Goal: Task Accomplishment & Management: Use online tool/utility

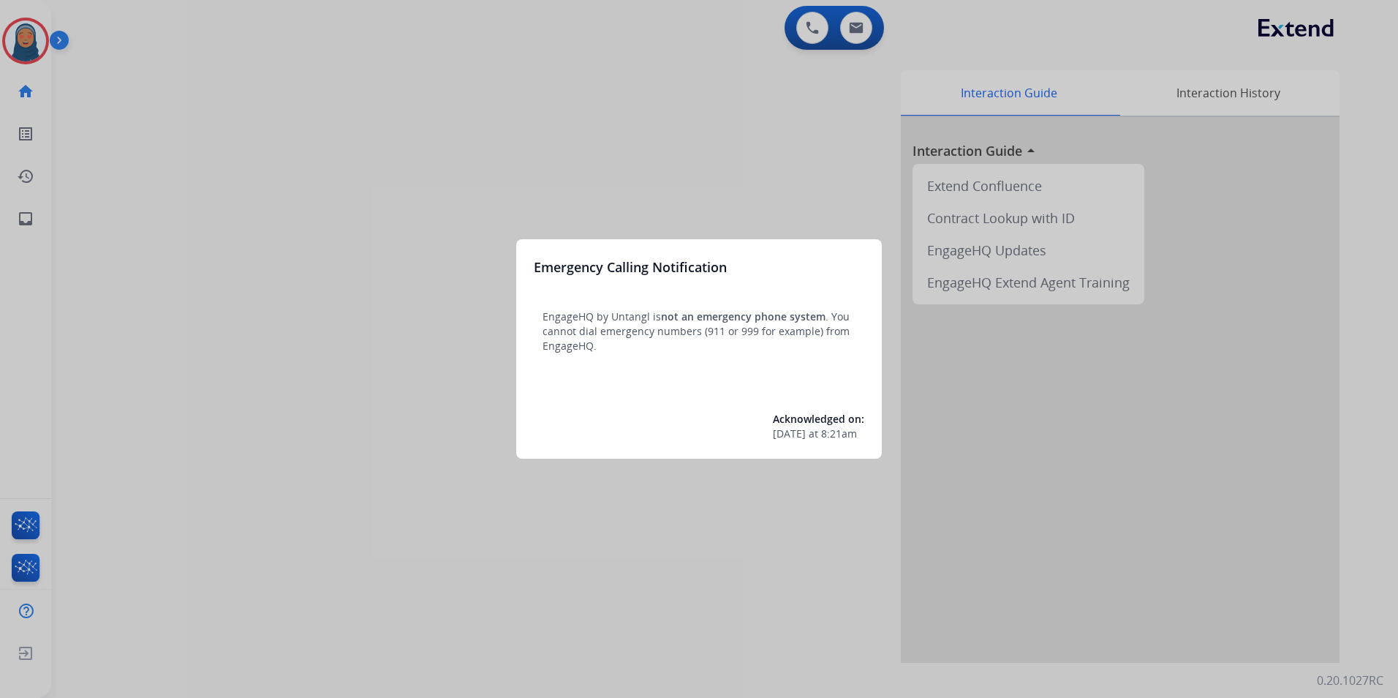
click at [27, 44] on div at bounding box center [699, 349] width 1398 height 698
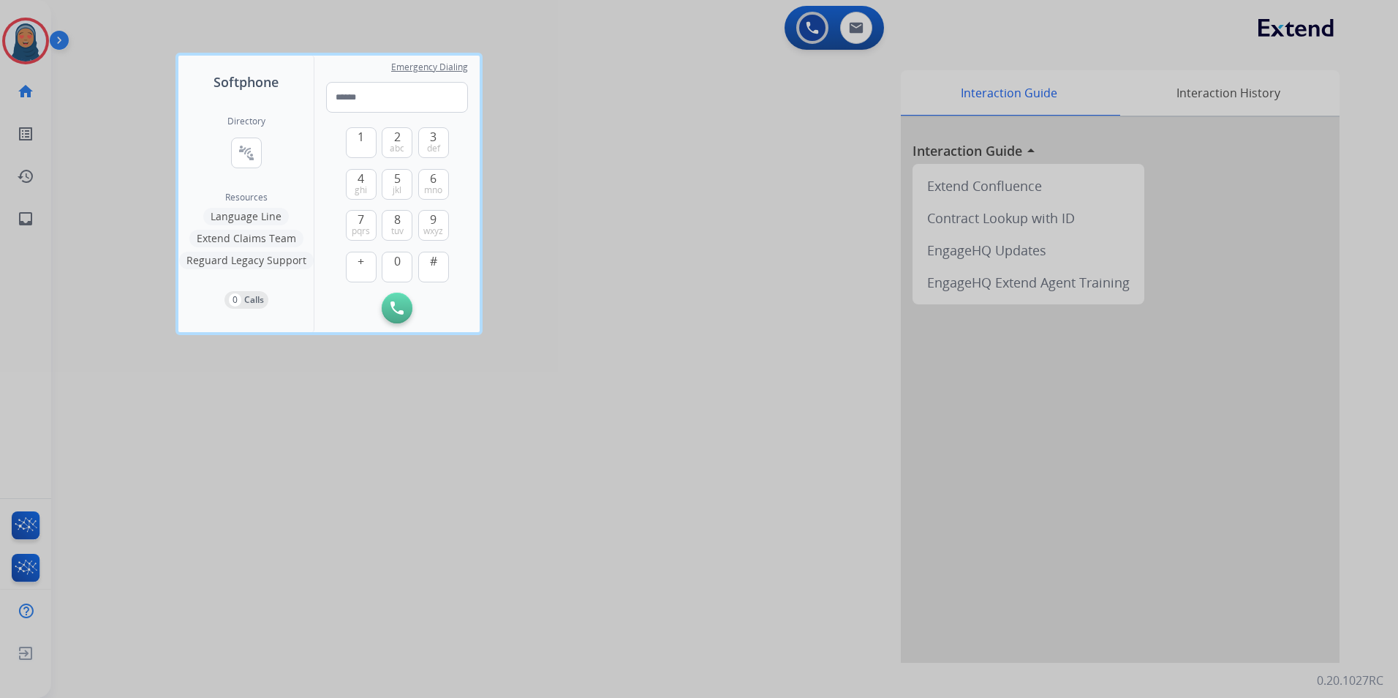
click at [27, 42] on div at bounding box center [699, 349] width 1398 height 698
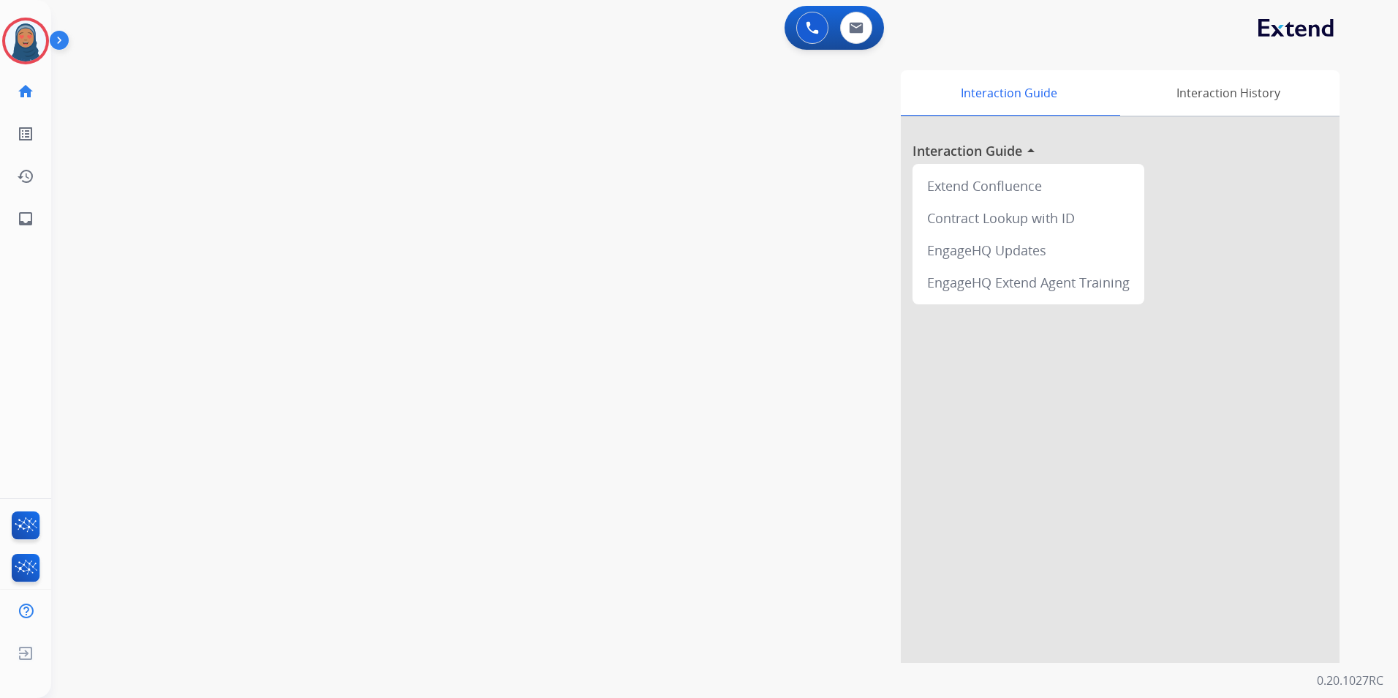
click at [27, 42] on img at bounding box center [25, 40] width 41 height 41
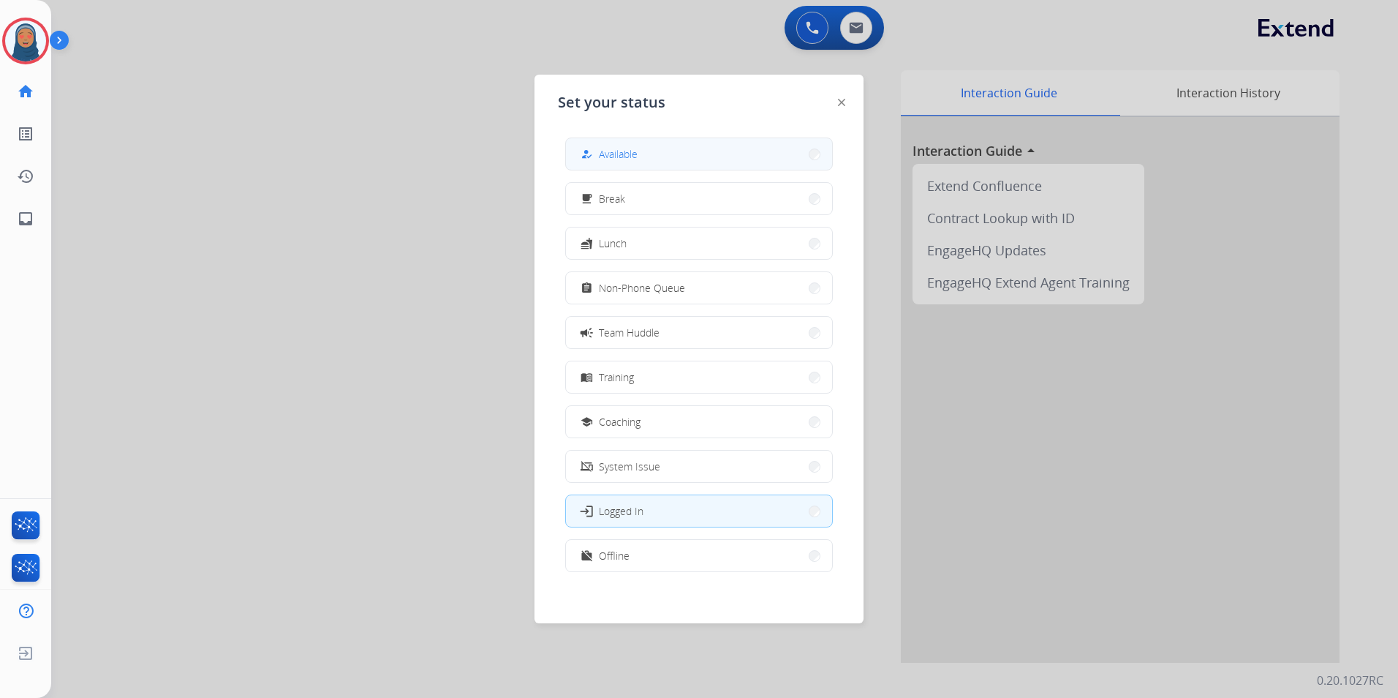
drag, startPoint x: 633, startPoint y: 162, endPoint x: 626, endPoint y: 165, distance: 8.2
click at [633, 161] on div "how_to_reg Available" at bounding box center [608, 155] width 60 height 18
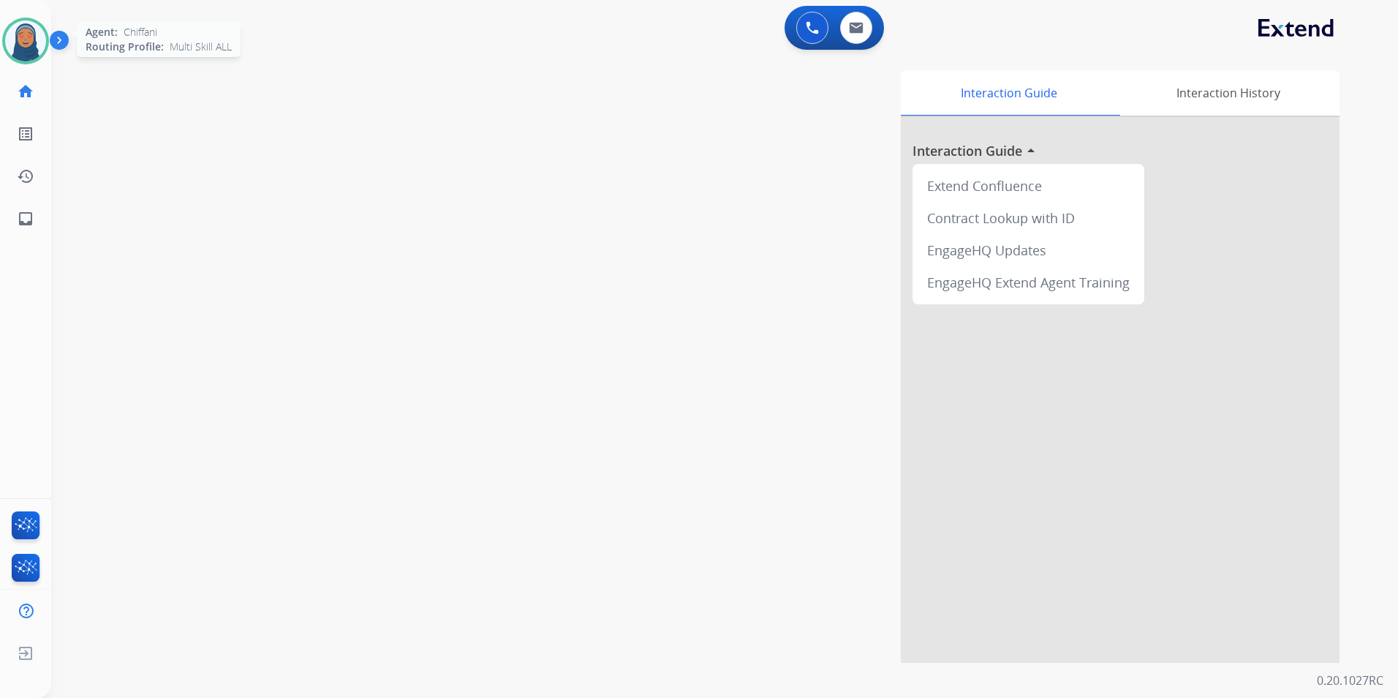
click at [38, 53] on img at bounding box center [25, 40] width 41 height 41
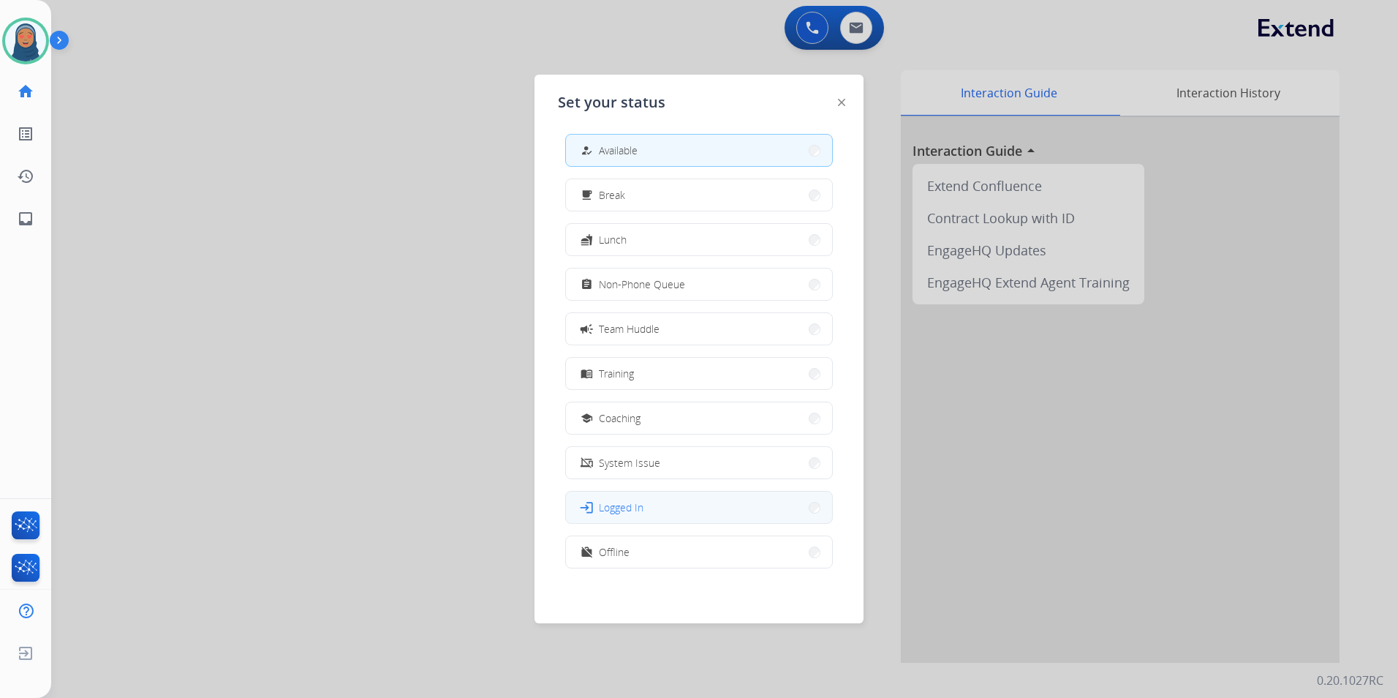
scroll to position [4, 0]
click at [755, 554] on button "work_off Offline" at bounding box center [699, 550] width 266 height 31
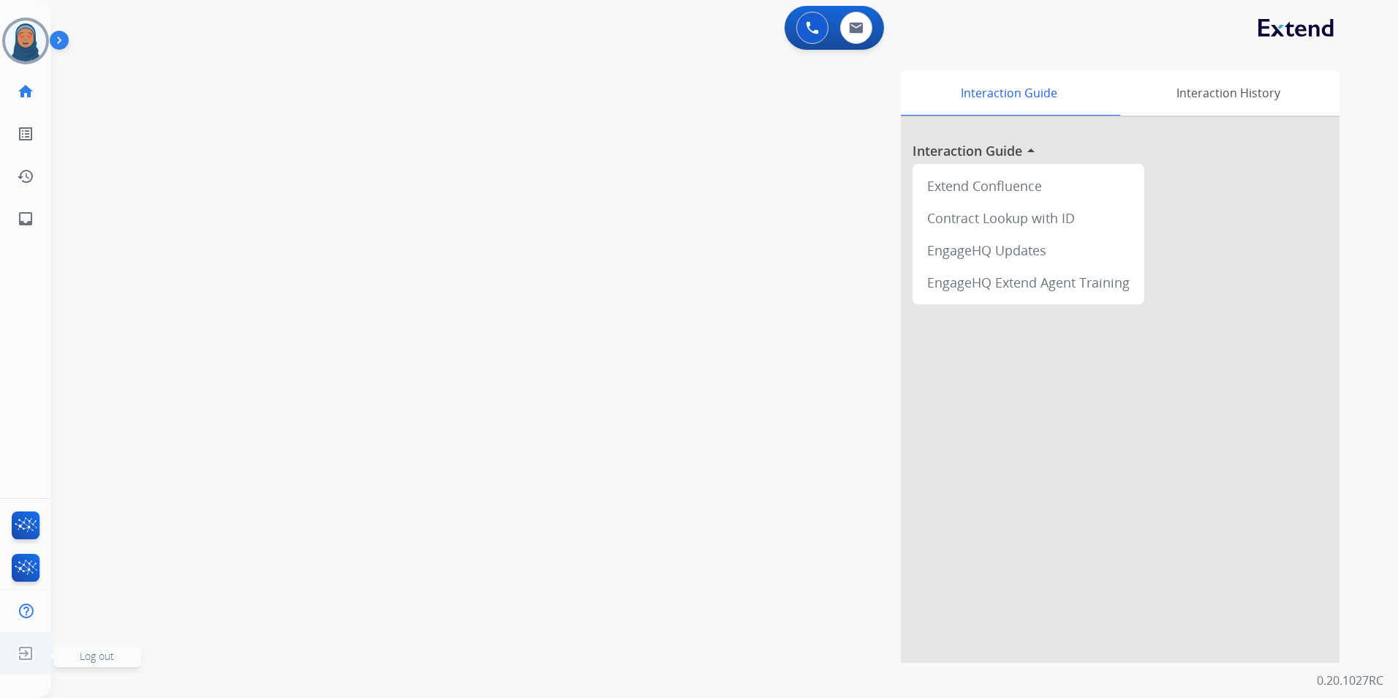
click at [31, 661] on img at bounding box center [25, 653] width 26 height 28
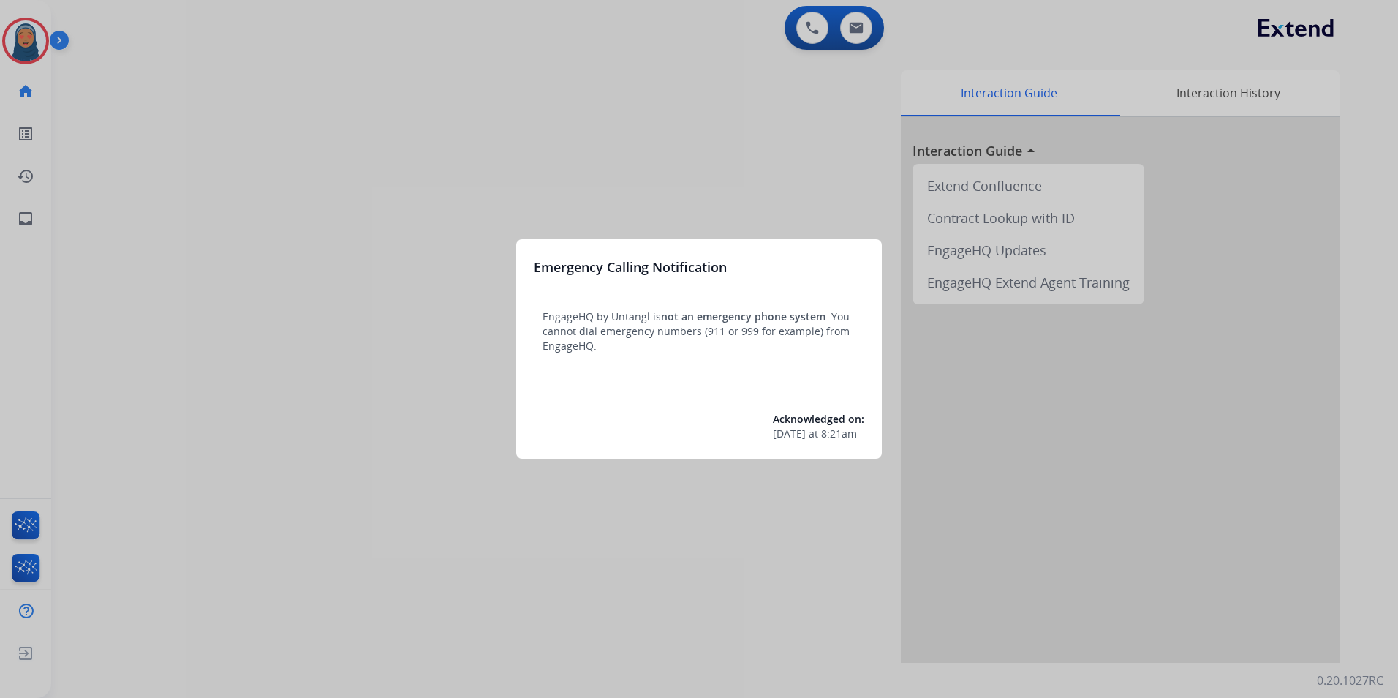
click at [284, 202] on div at bounding box center [699, 349] width 1398 height 698
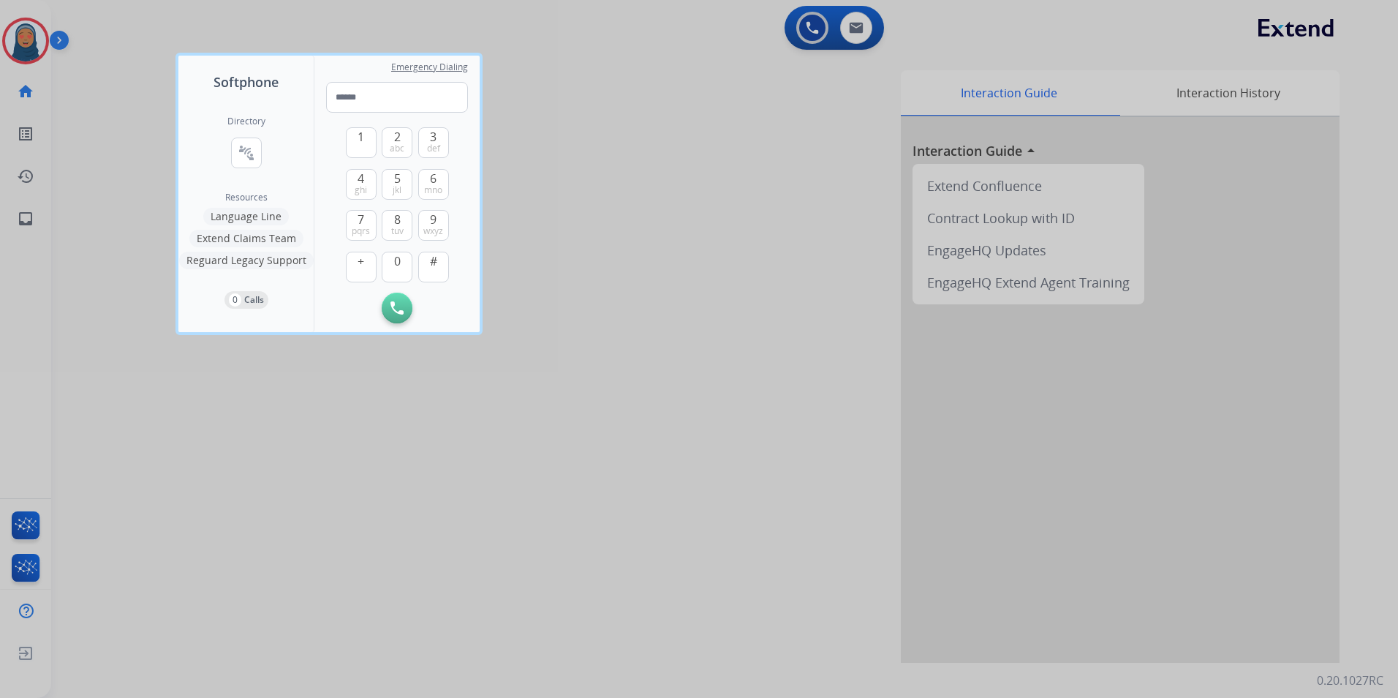
drag, startPoint x: 284, startPoint y: 202, endPoint x: 264, endPoint y: 192, distance: 22.6
click at [281, 201] on div "Directory connect_without_contact Resource Directory Resources Language Line Ex…" at bounding box center [245, 212] width 135 height 240
click at [113, 140] on div at bounding box center [699, 349] width 1398 height 698
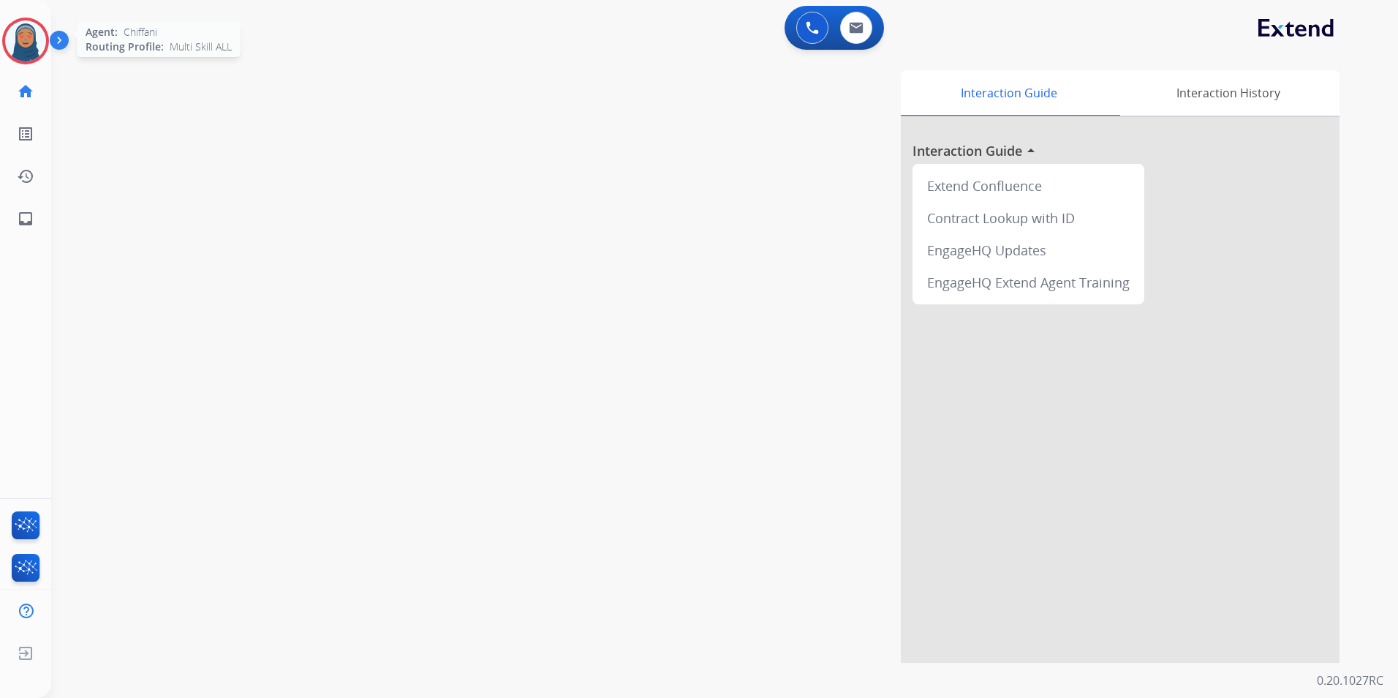
click at [42, 46] on img at bounding box center [25, 40] width 41 height 41
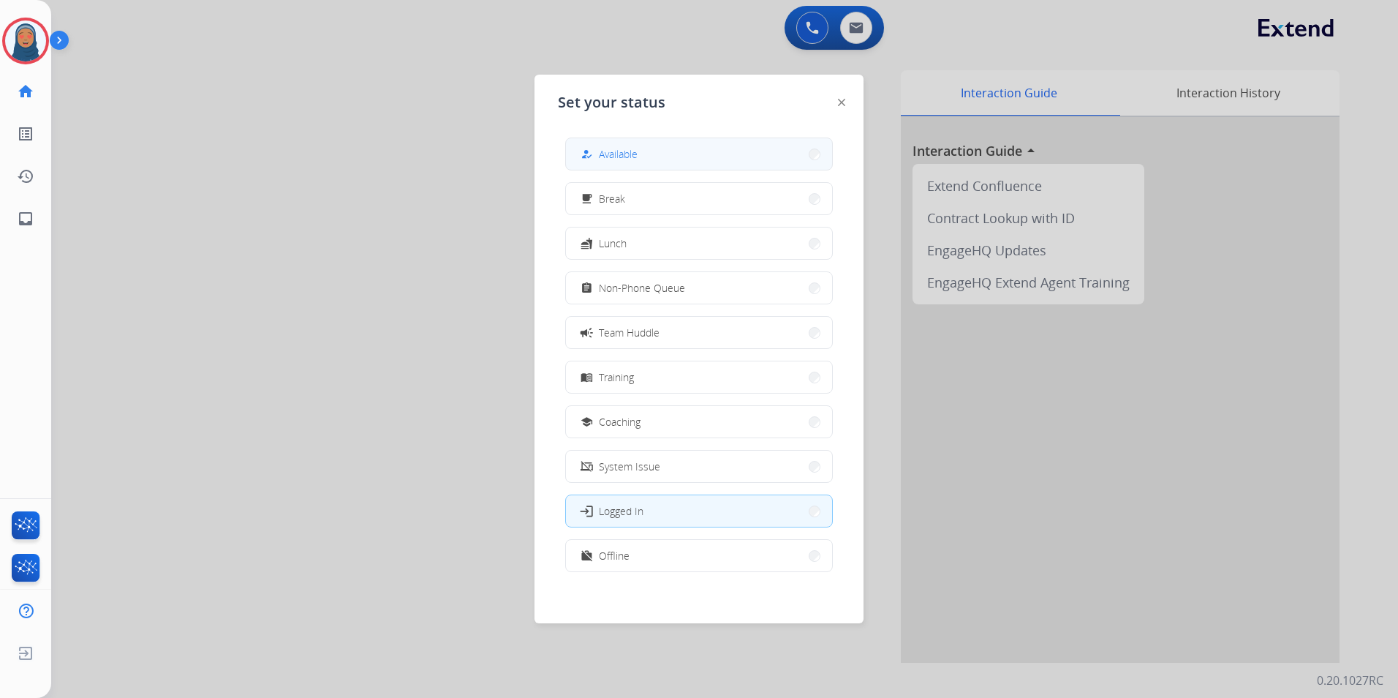
click at [657, 154] on button "how_to_reg Available" at bounding box center [699, 153] width 266 height 31
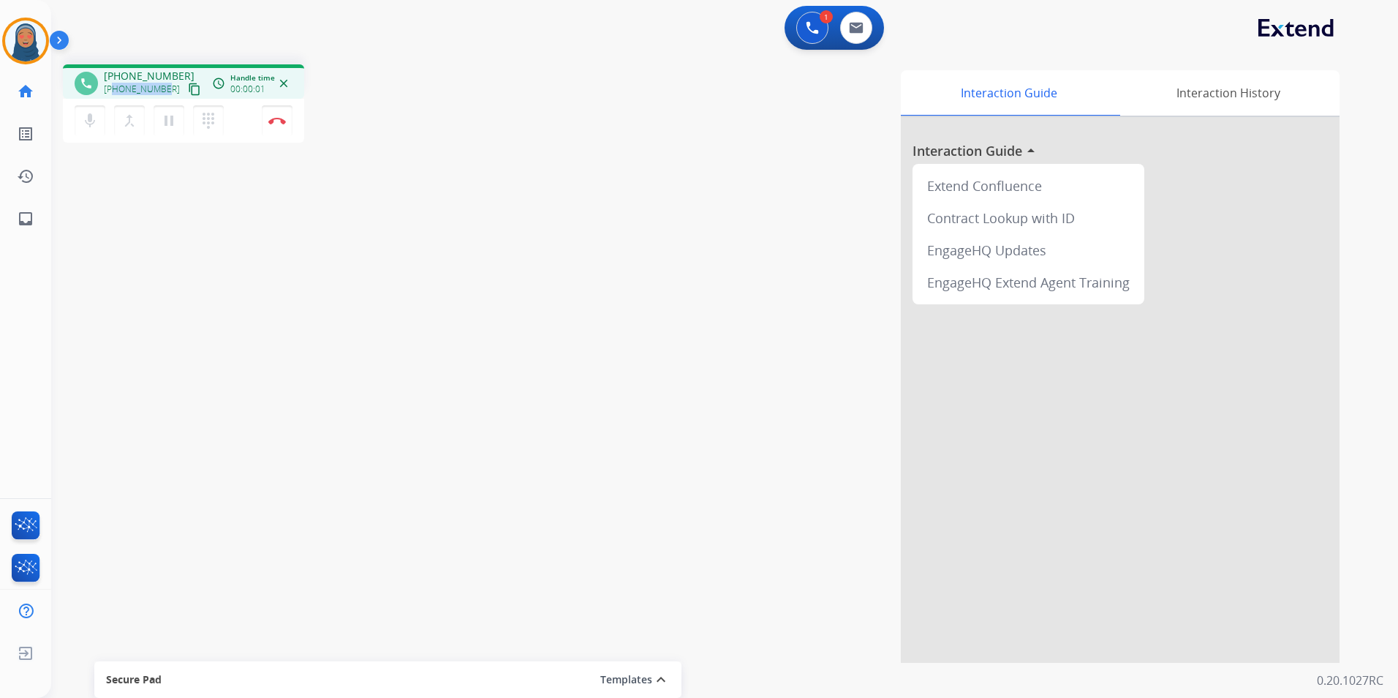
drag, startPoint x: 166, startPoint y: 89, endPoint x: 113, endPoint y: 91, distance: 52.7
click at [113, 91] on div "[PHONE_NUMBER] content_copy" at bounding box center [153, 89] width 99 height 18
copy span "8578005357"
drag, startPoint x: 1381, startPoint y: 27, endPoint x: 137, endPoint y: 86, distance: 1246.0
copy span "8578005357"
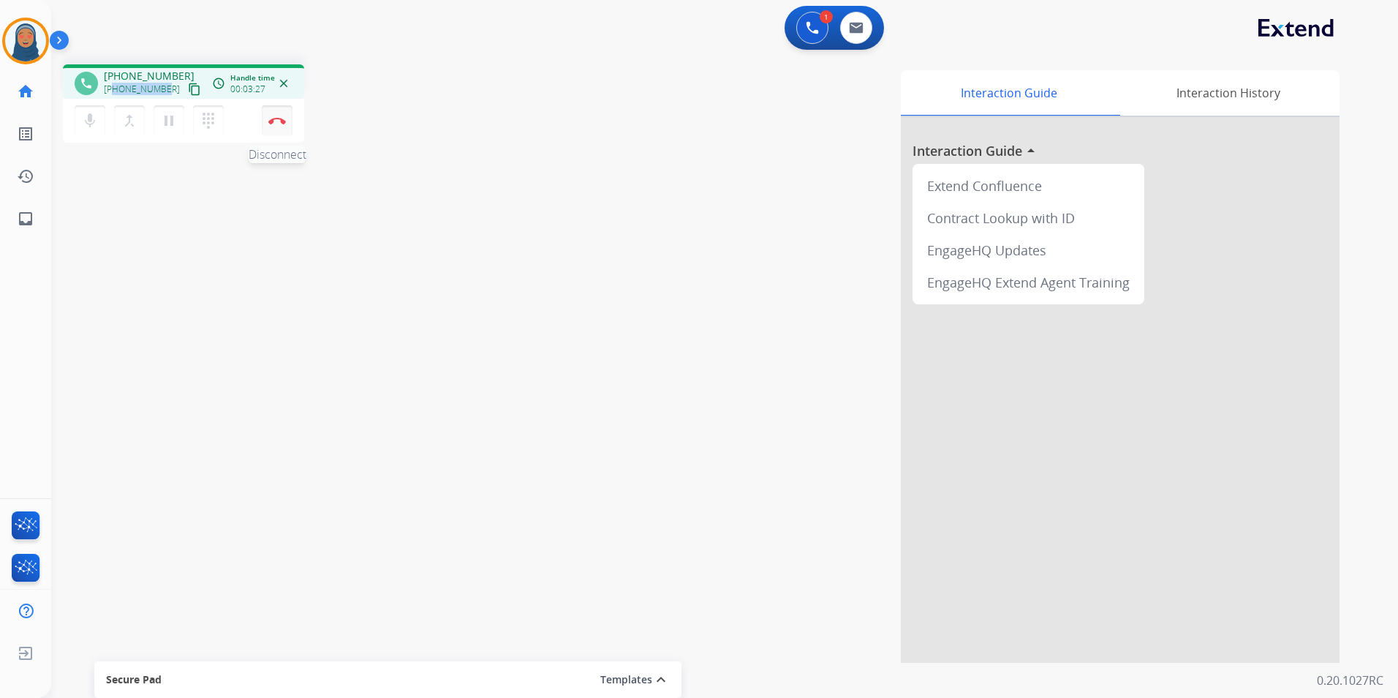
click at [282, 124] on img at bounding box center [277, 120] width 18 height 7
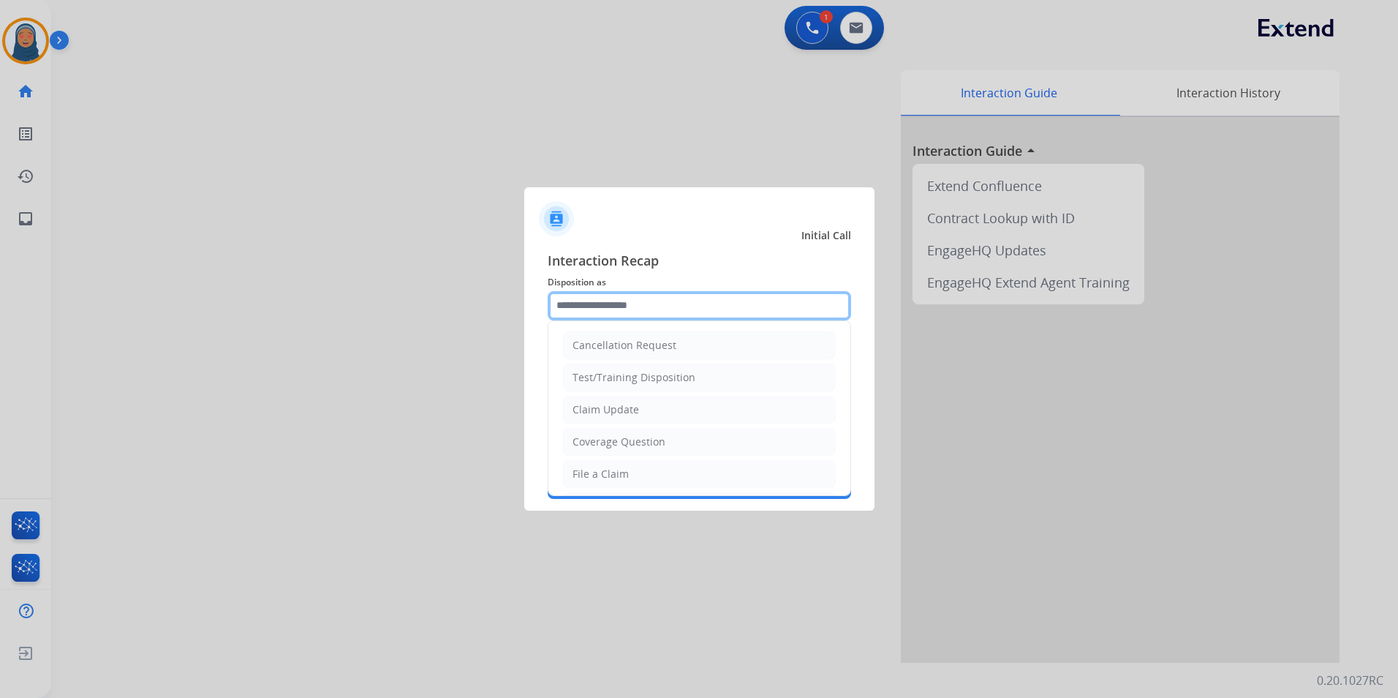
click at [614, 312] on input "text" at bounding box center [699, 305] width 303 height 29
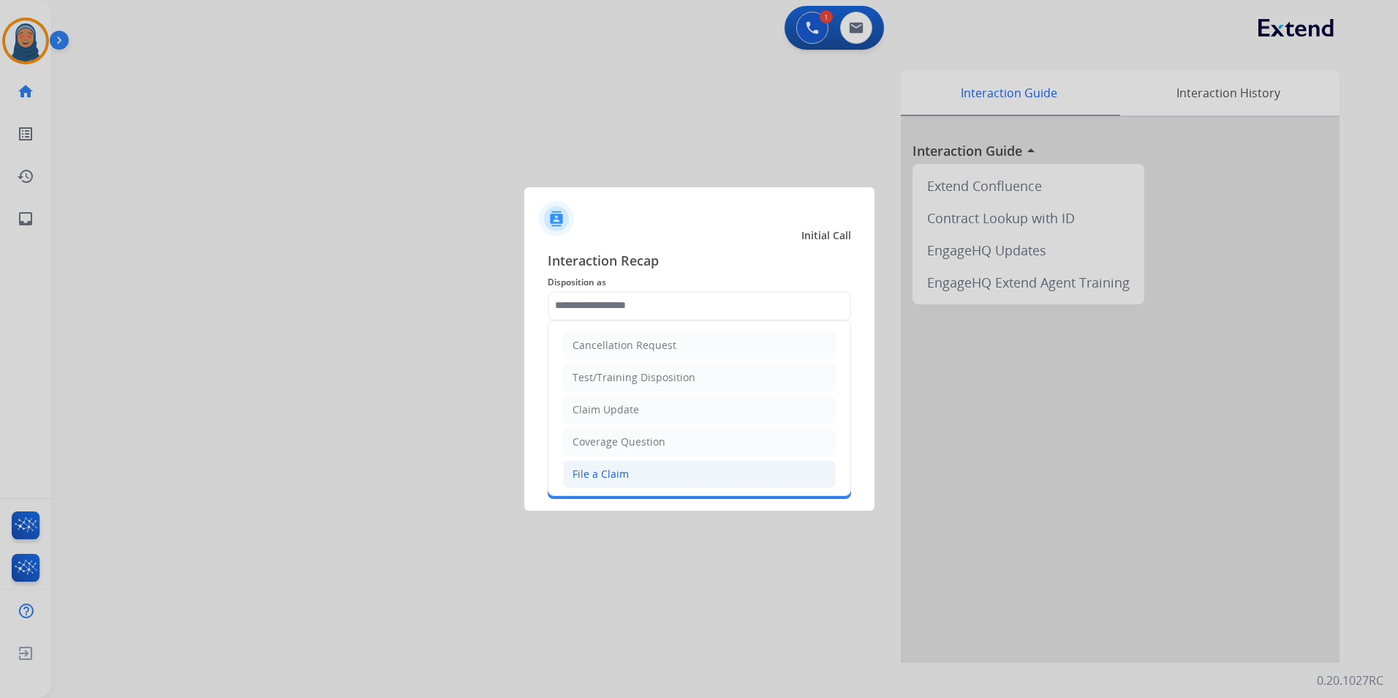
drag, startPoint x: 620, startPoint y: 475, endPoint x: 627, endPoint y: 388, distance: 86.5
click at [621, 470] on div "File a Claim" at bounding box center [601, 474] width 56 height 15
type input "**********"
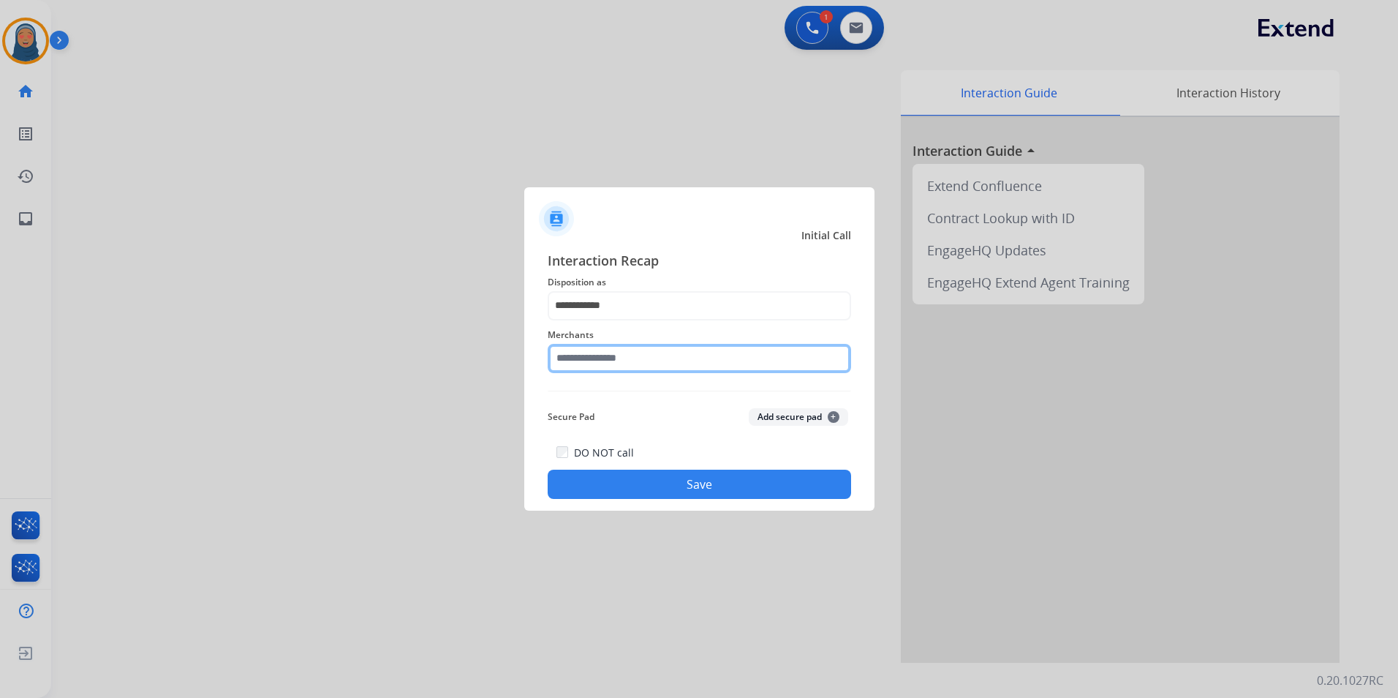
click at [633, 357] on input "text" at bounding box center [699, 358] width 303 height 29
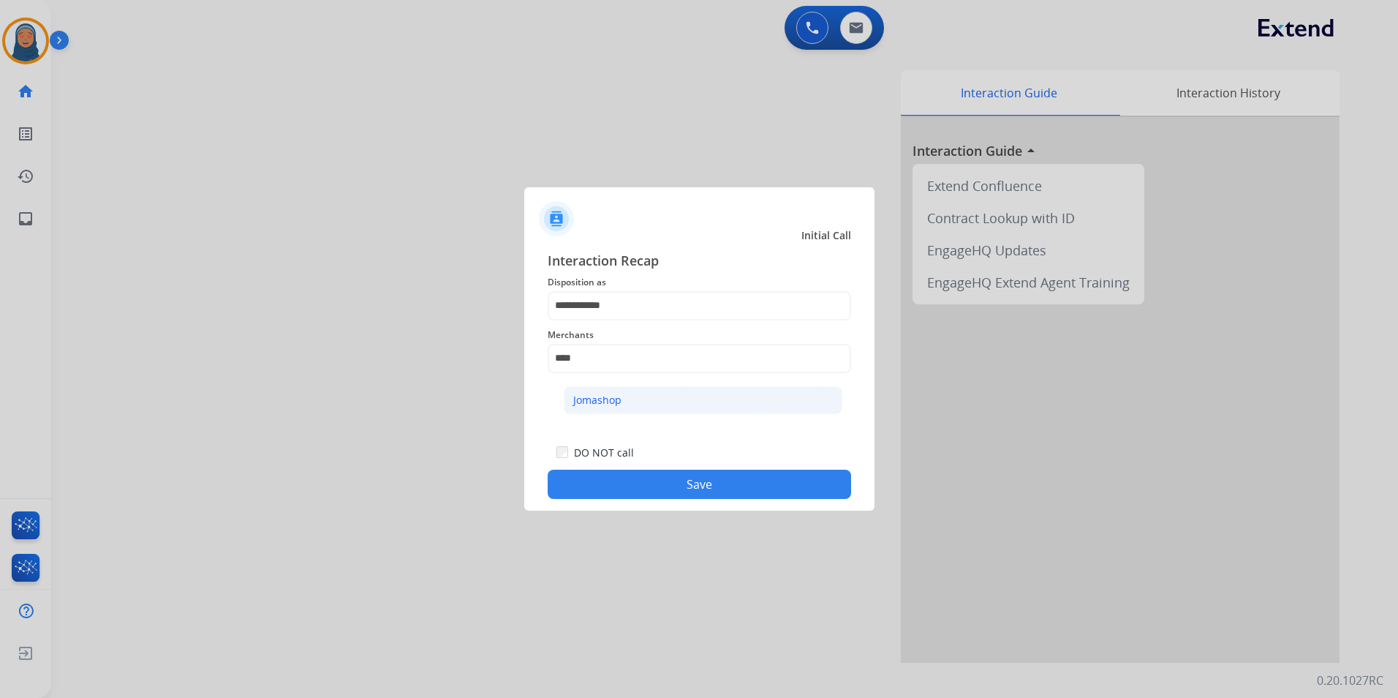
click at [632, 404] on li "Jomashop" at bounding box center [703, 400] width 279 height 28
type input "********"
click at [698, 483] on button "Save" at bounding box center [699, 483] width 303 height 29
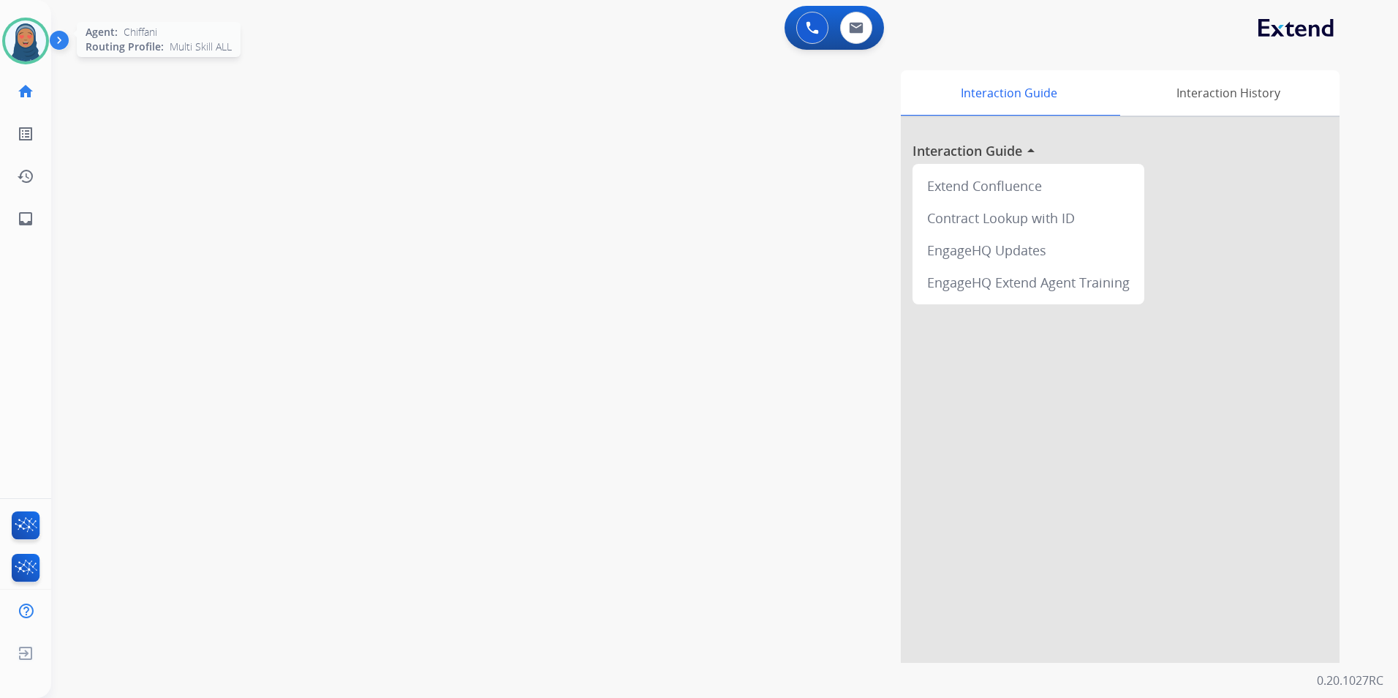
drag, startPoint x: 91, startPoint y: 72, endPoint x: 32, endPoint y: 53, distance: 62.4
click at [36, 54] on div "Outbound call Quit Outbound call Quit Schedule interaction + Add to my list Cus…" at bounding box center [699, 349] width 1398 height 698
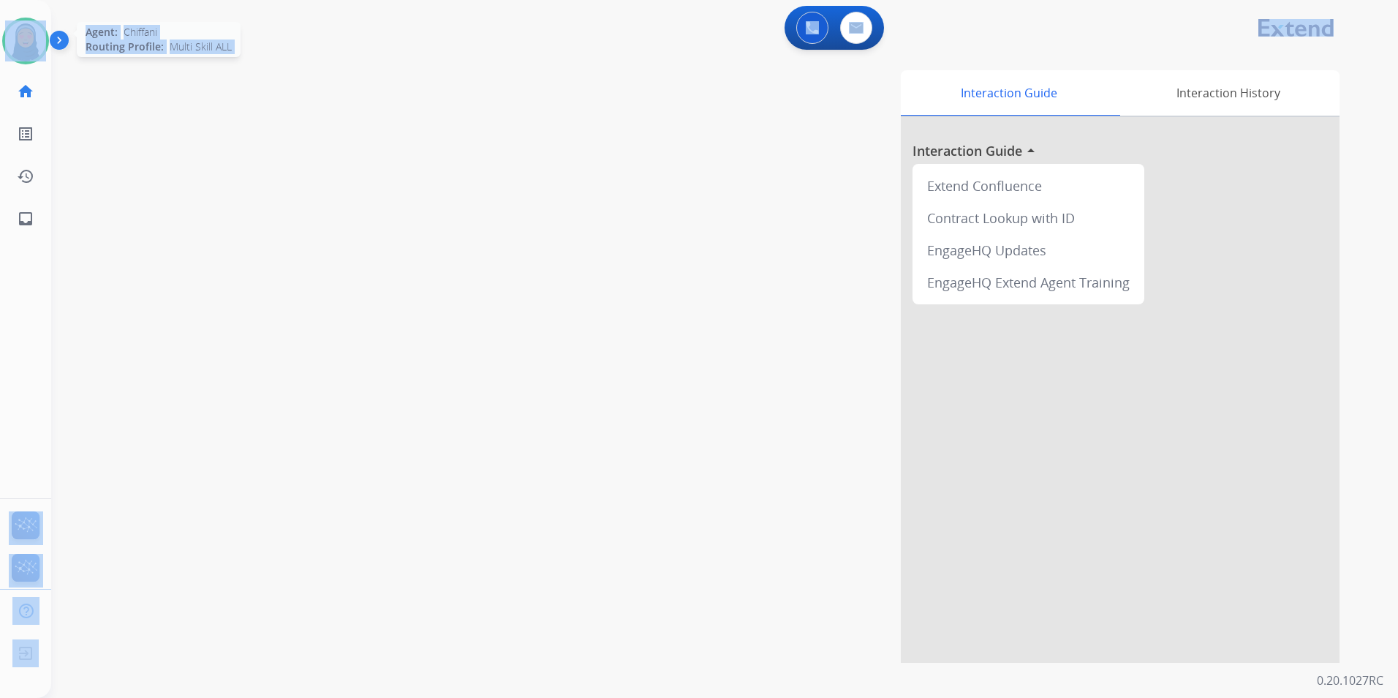
drag, startPoint x: 32, startPoint y: 53, endPoint x: 31, endPoint y: 45, distance: 7.5
click at [30, 45] on img at bounding box center [25, 40] width 41 height 41
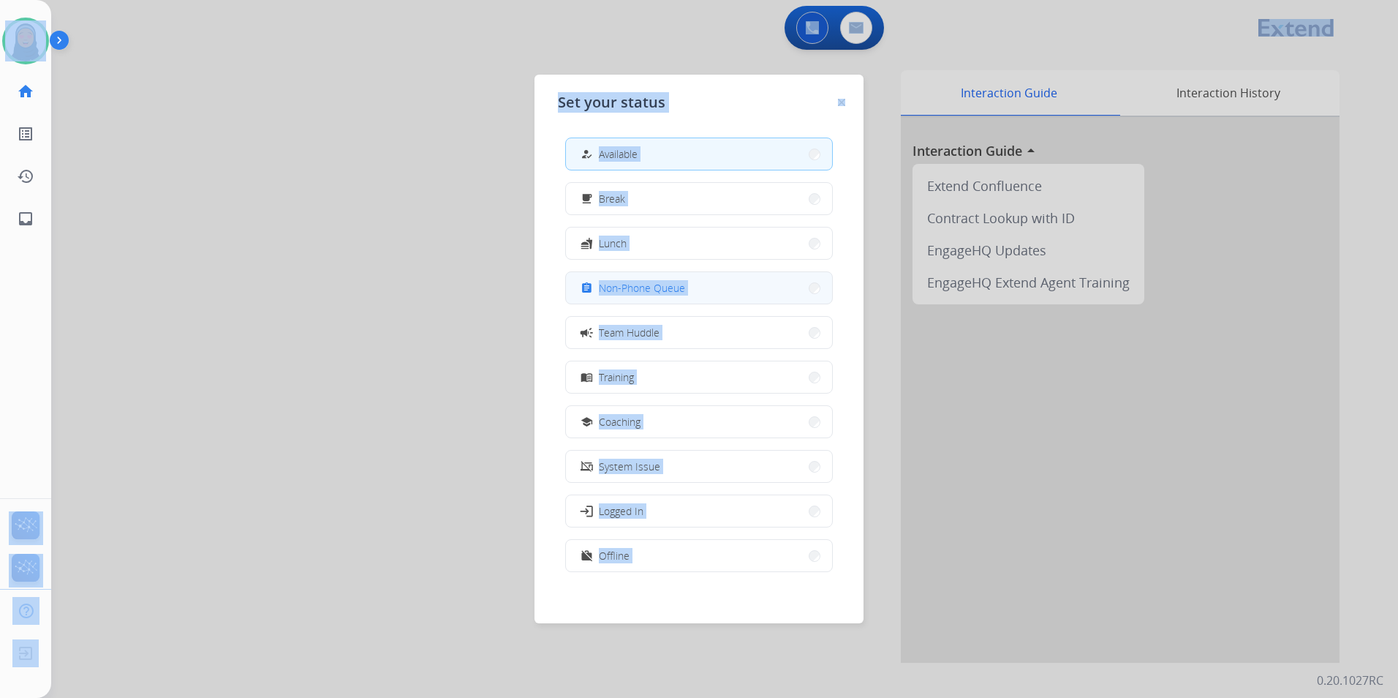
click at [656, 289] on span "Non-Phone Queue" at bounding box center [642, 287] width 86 height 15
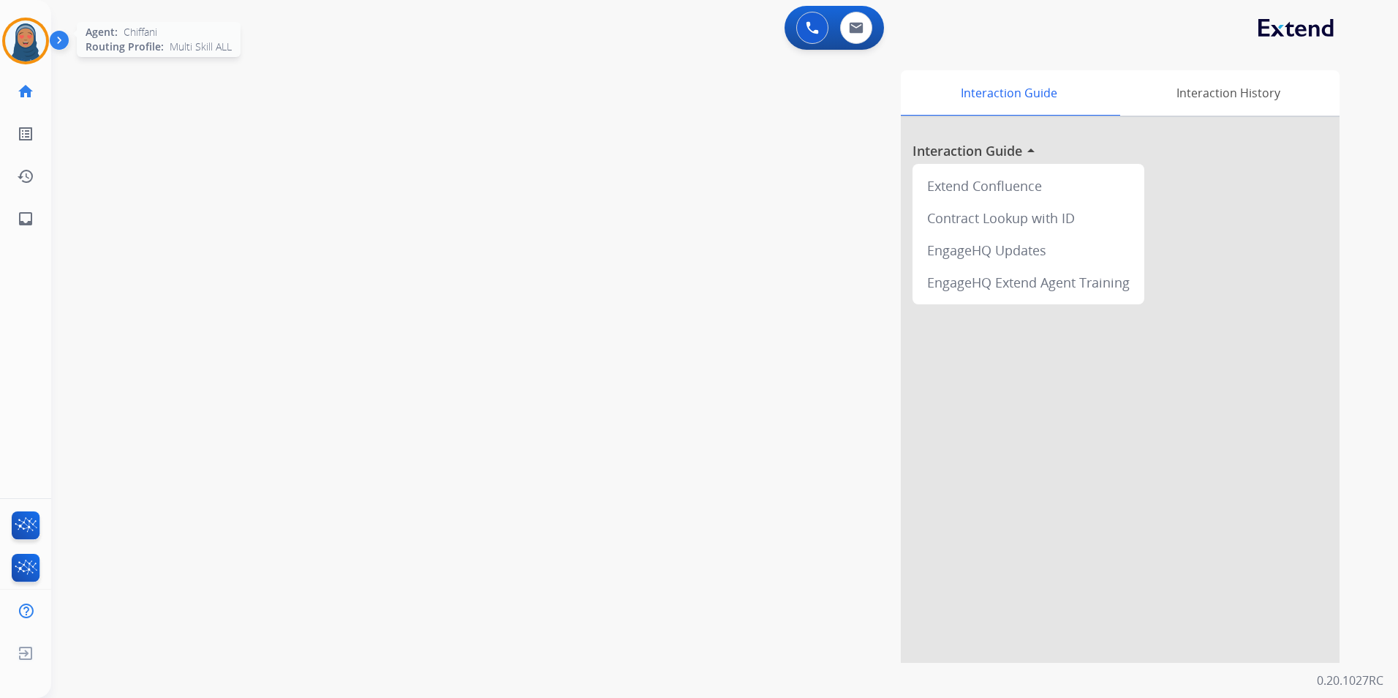
click at [26, 45] on img at bounding box center [25, 40] width 41 height 41
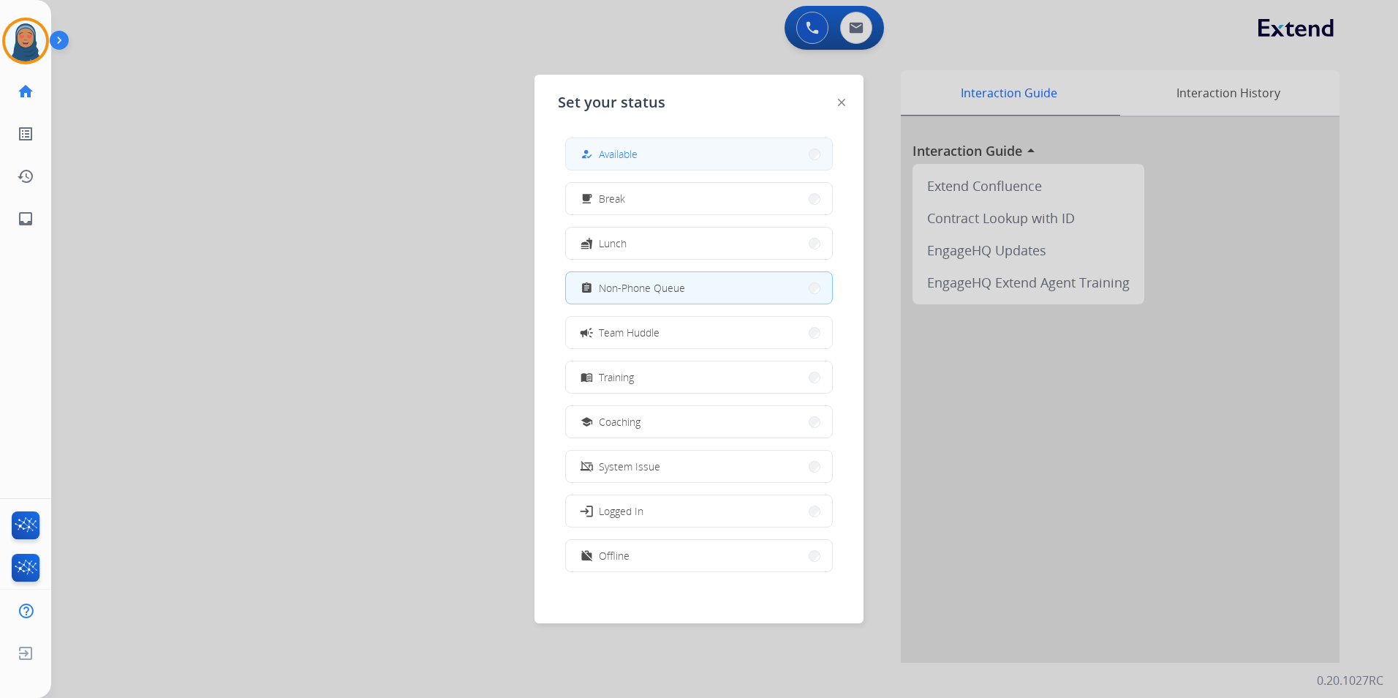
click at [644, 159] on button "how_to_reg Available" at bounding box center [699, 153] width 266 height 31
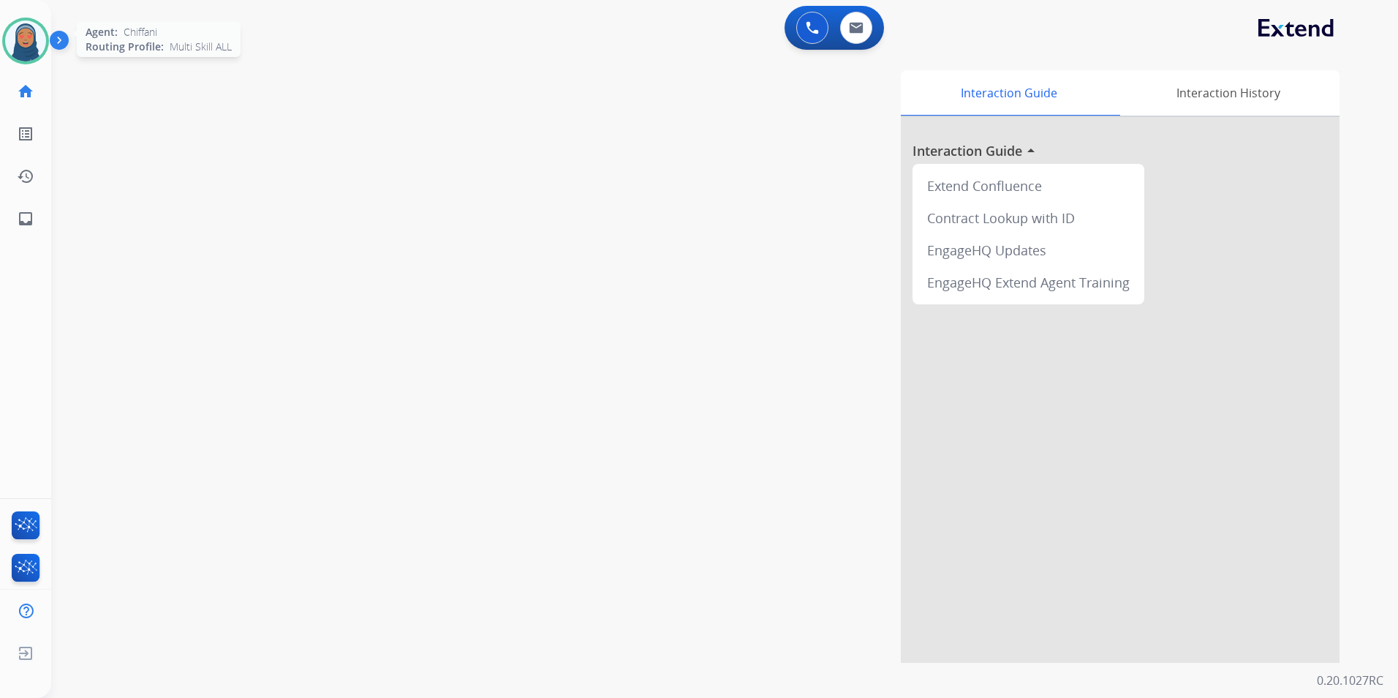
click at [45, 43] on img at bounding box center [25, 40] width 41 height 41
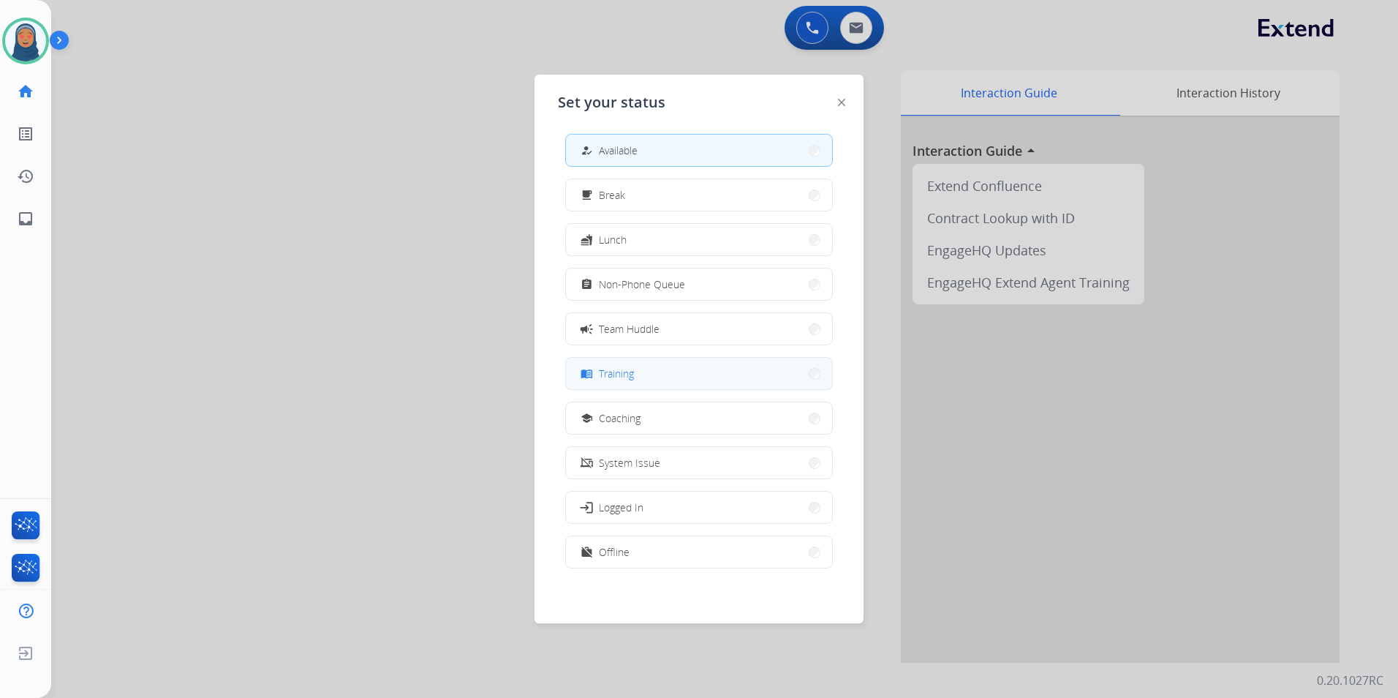
scroll to position [4, 0]
click at [670, 553] on button "work_off Offline" at bounding box center [699, 550] width 266 height 31
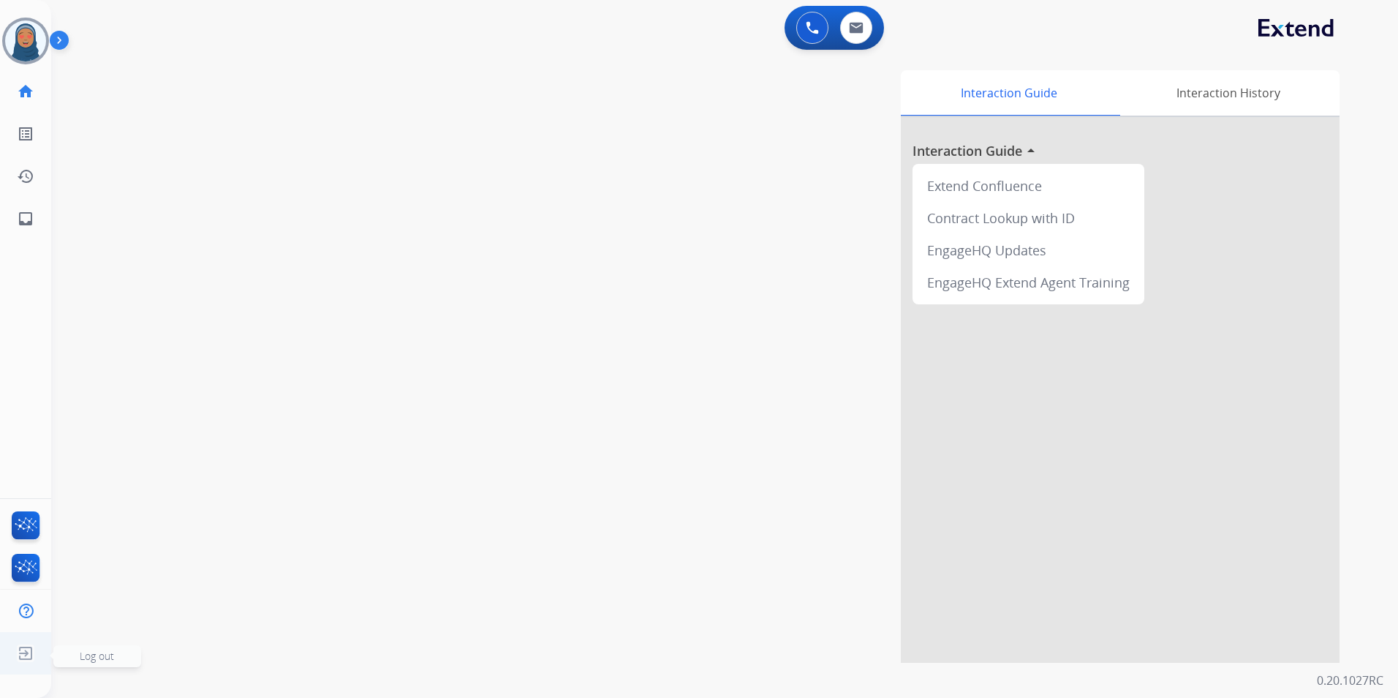
click at [37, 654] on img at bounding box center [25, 653] width 26 height 28
click at [91, 658] on span "Log out" at bounding box center [97, 656] width 34 height 14
